Goal: Task Accomplishment & Management: Manage account settings

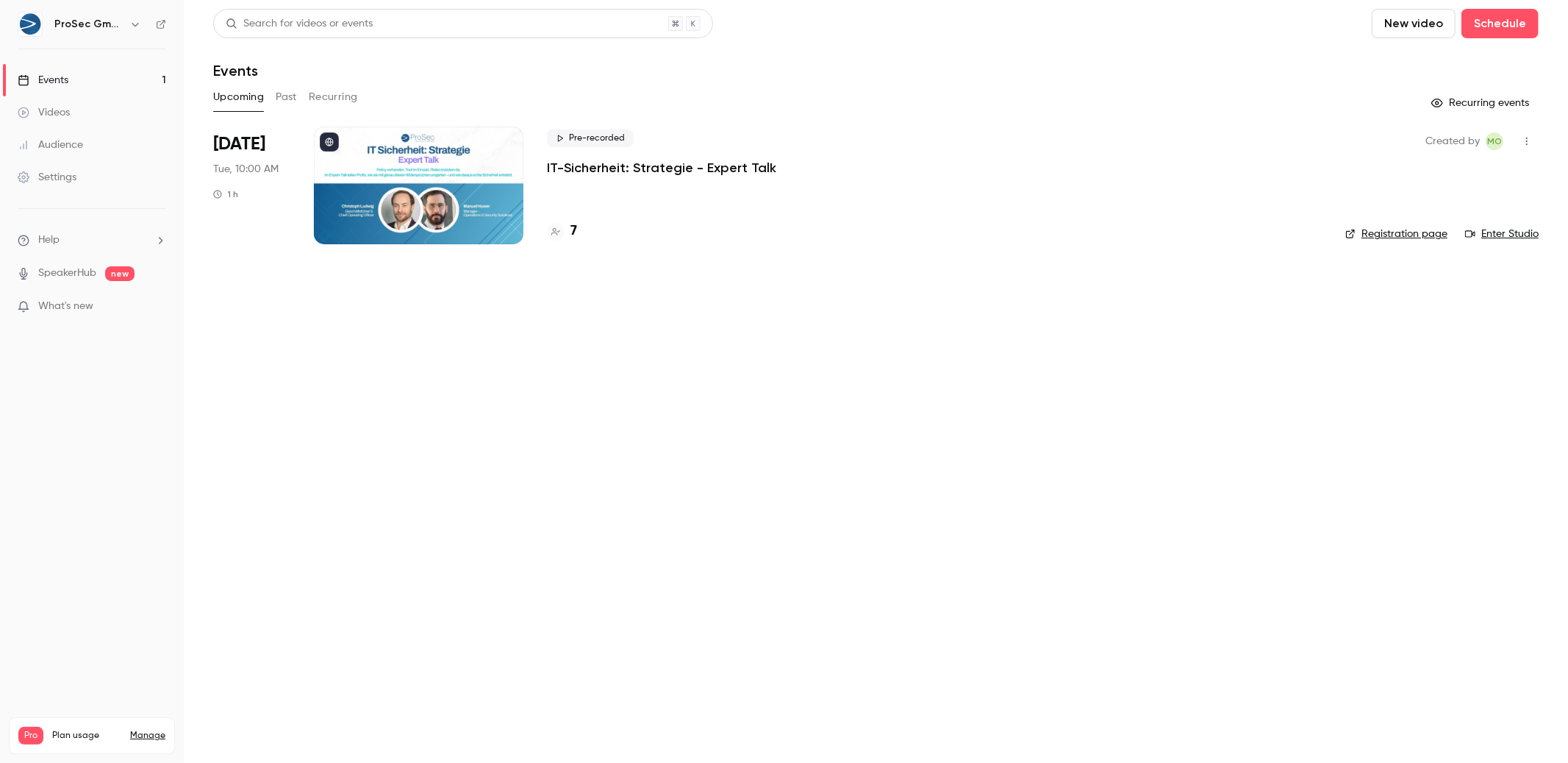
click at [624, 166] on p "IT-Sicherheit: Strategie - Expert Talk" at bounding box center [661, 168] width 229 height 17
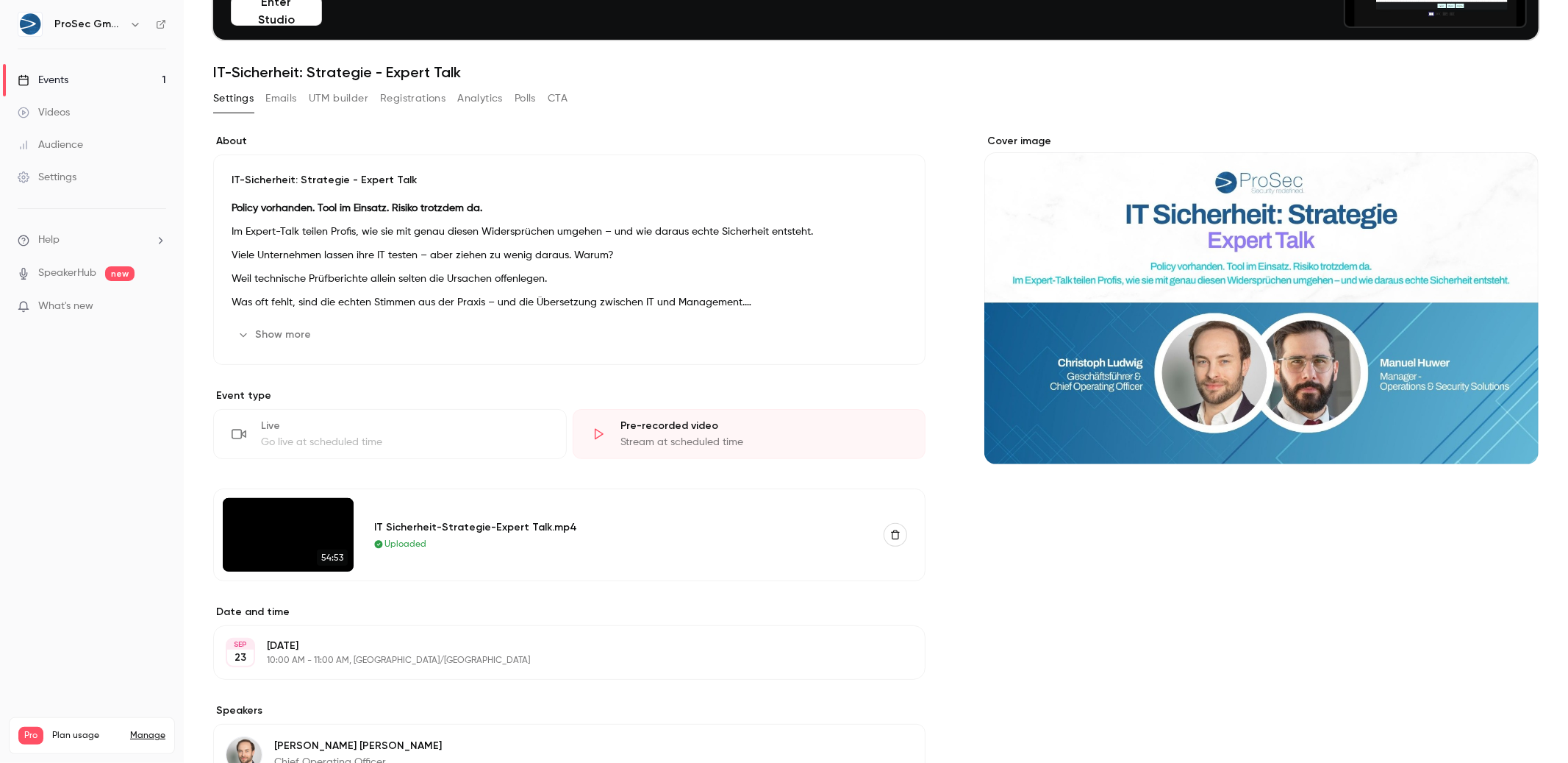
scroll to position [159, 0]
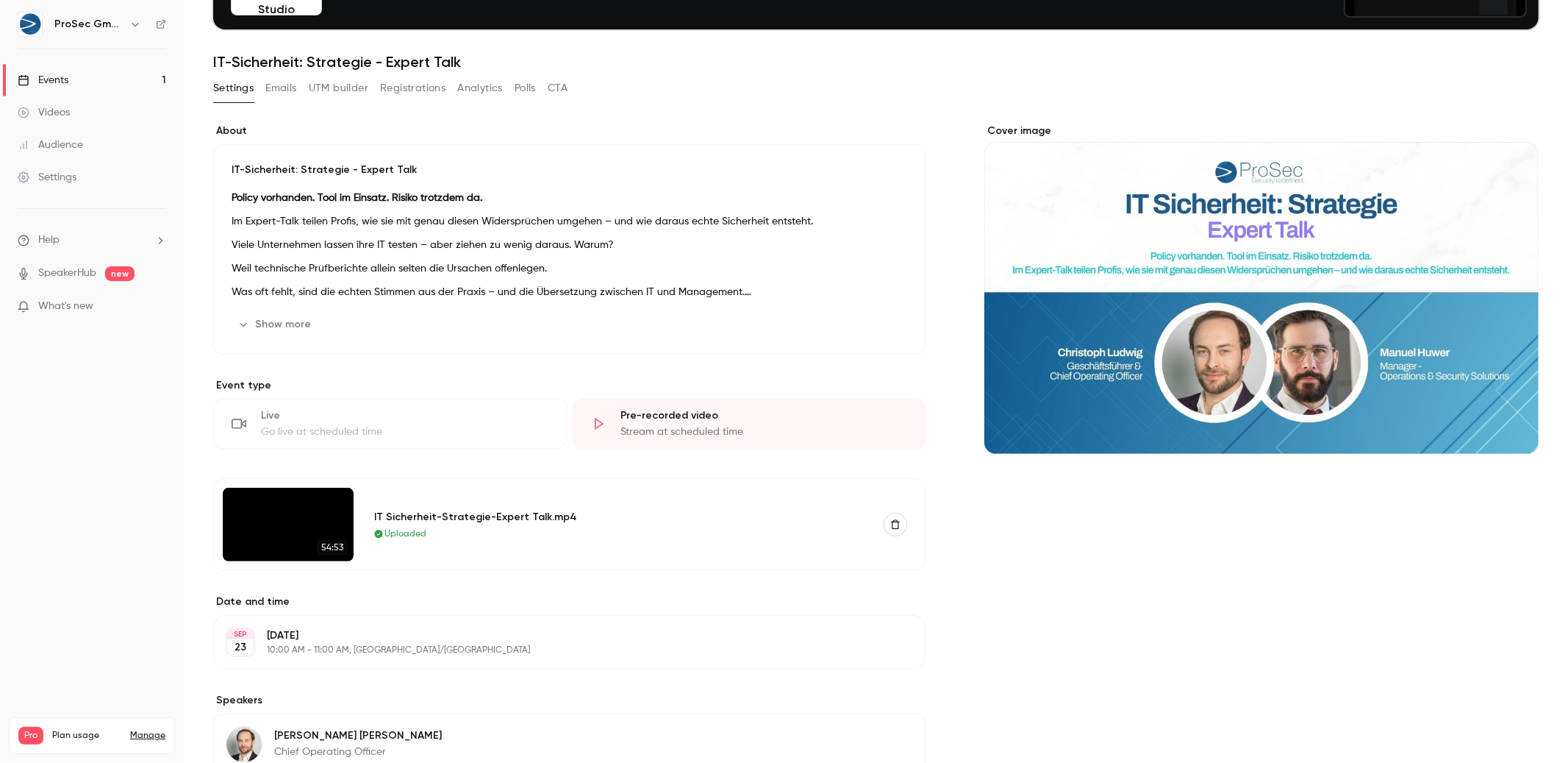
click at [284, 85] on button "Emails" at bounding box center [280, 88] width 31 height 24
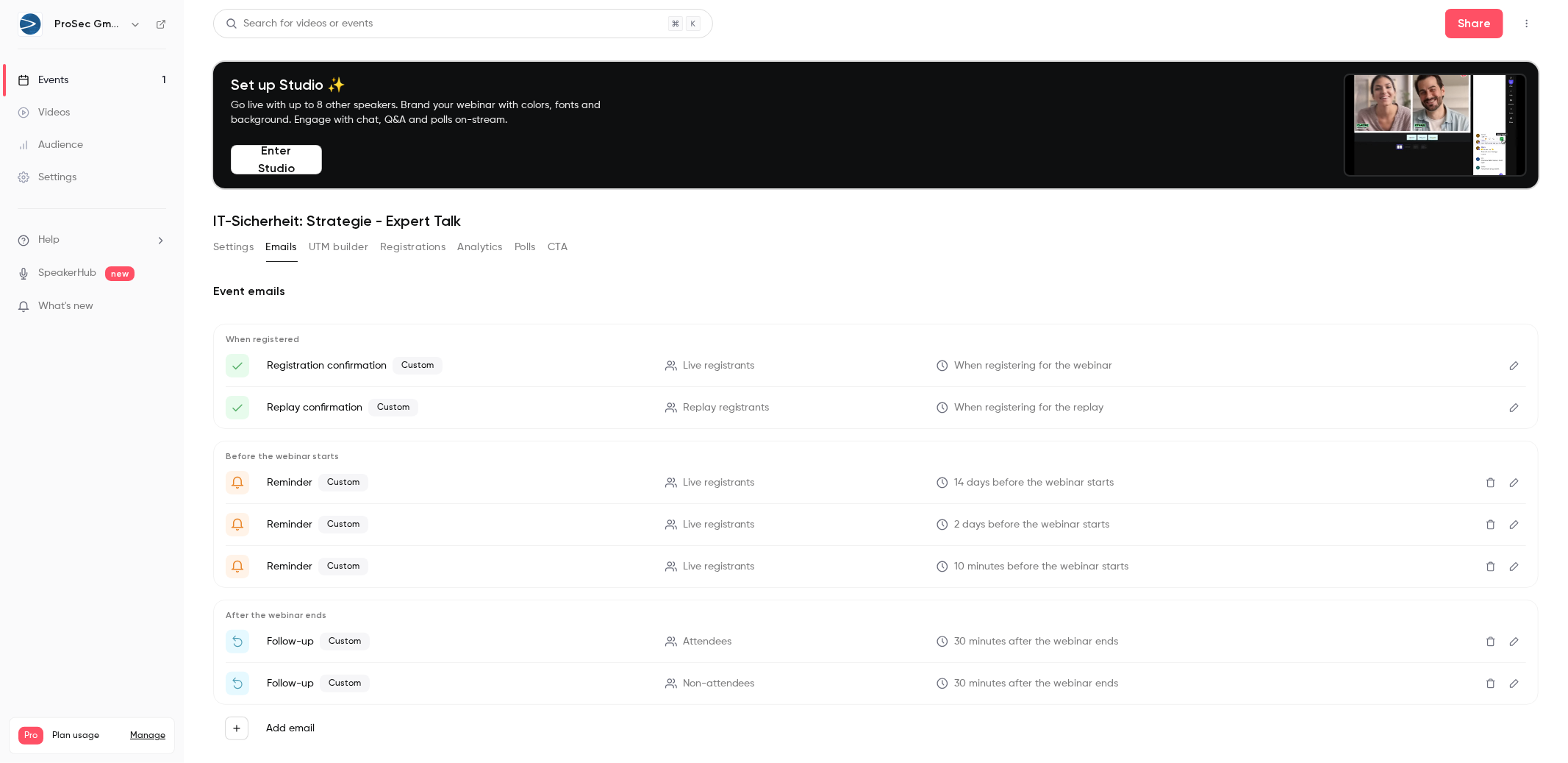
click at [320, 250] on button "UTM builder" at bounding box center [338, 247] width 60 height 24
